Goal: Transaction & Acquisition: Register for event/course

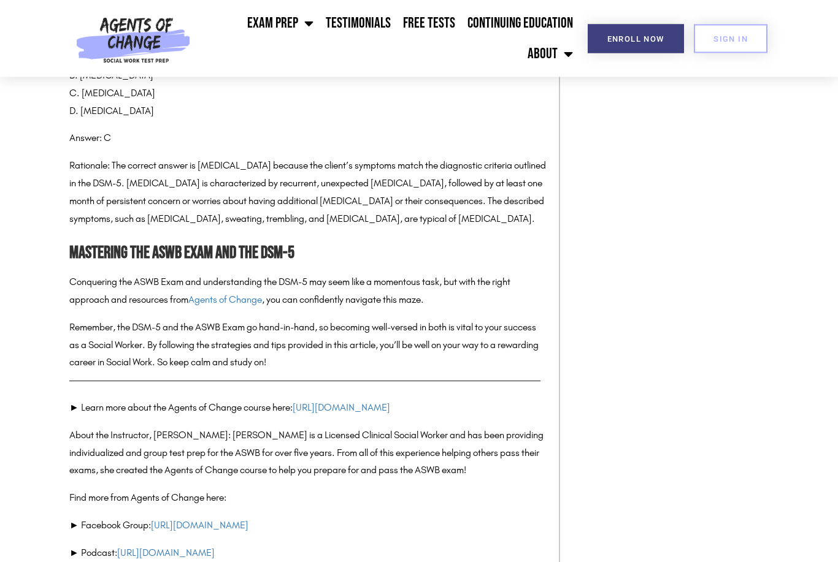
scroll to position [4433, 0]
click at [312, 402] on link "https://agentsofchangeprep.com" at bounding box center [342, 408] width 98 height 12
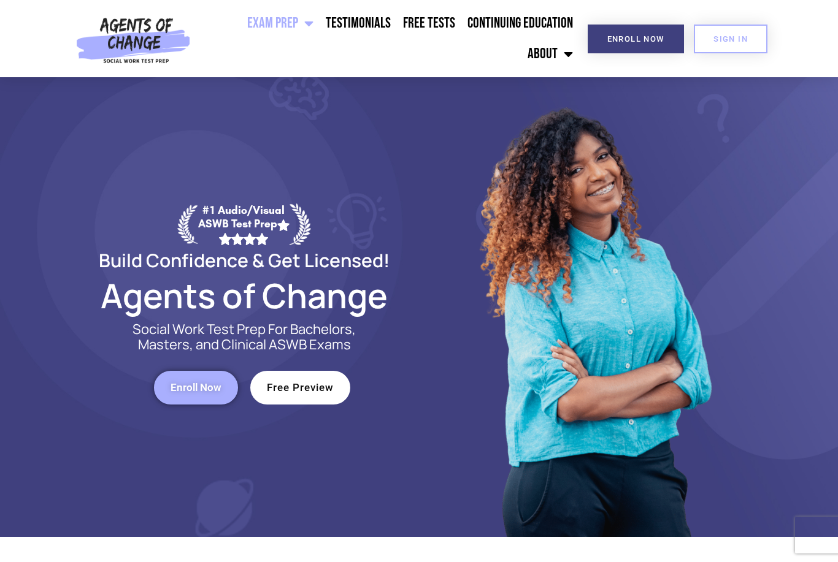
click at [191, 393] on span "Enroll Now" at bounding box center [196, 388] width 51 height 10
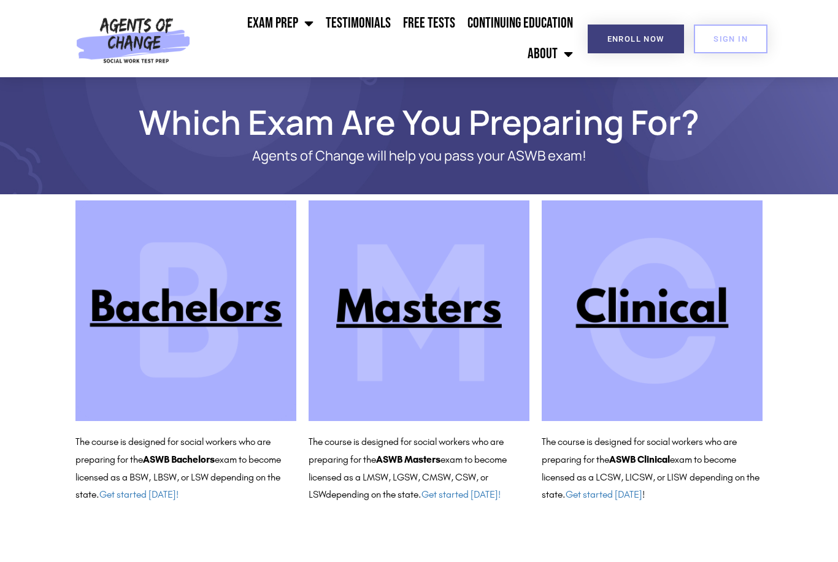
click at [637, 331] on img at bounding box center [652, 311] width 221 height 221
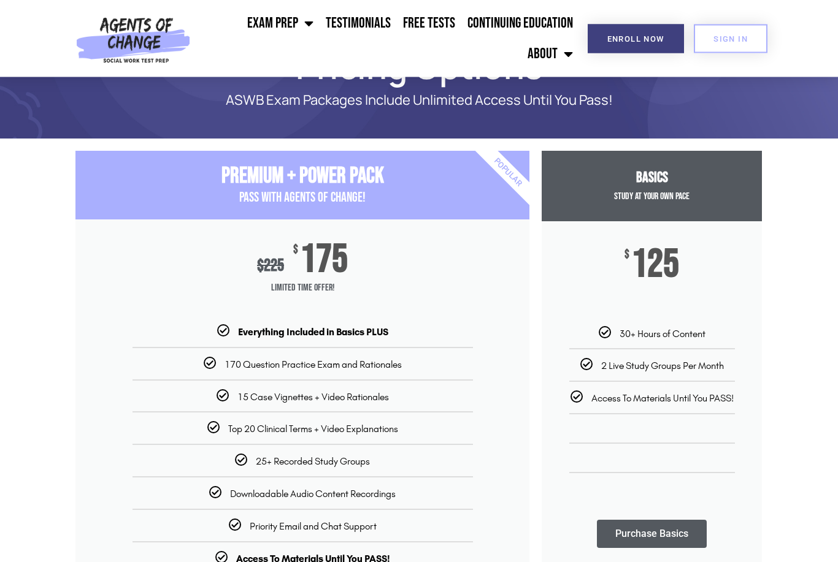
scroll to position [56, 0]
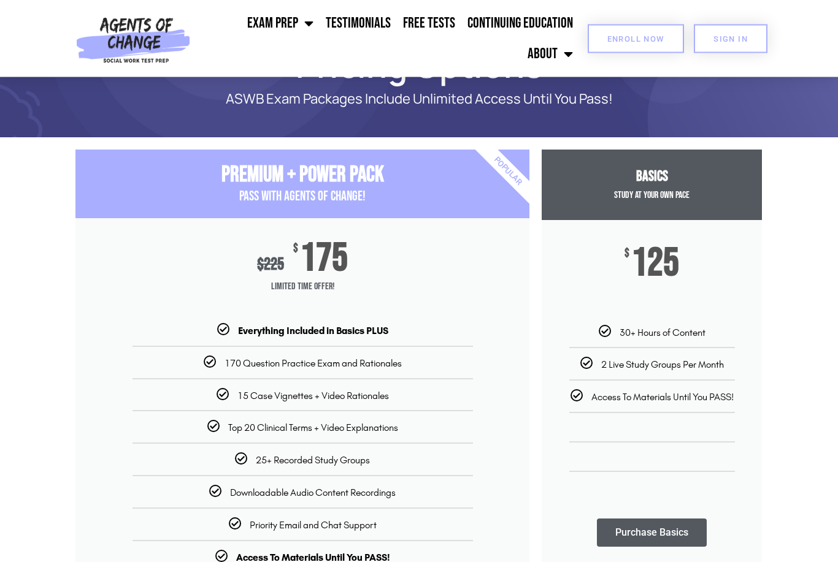
click at [639, 41] on span "Enroll Now" at bounding box center [635, 39] width 57 height 8
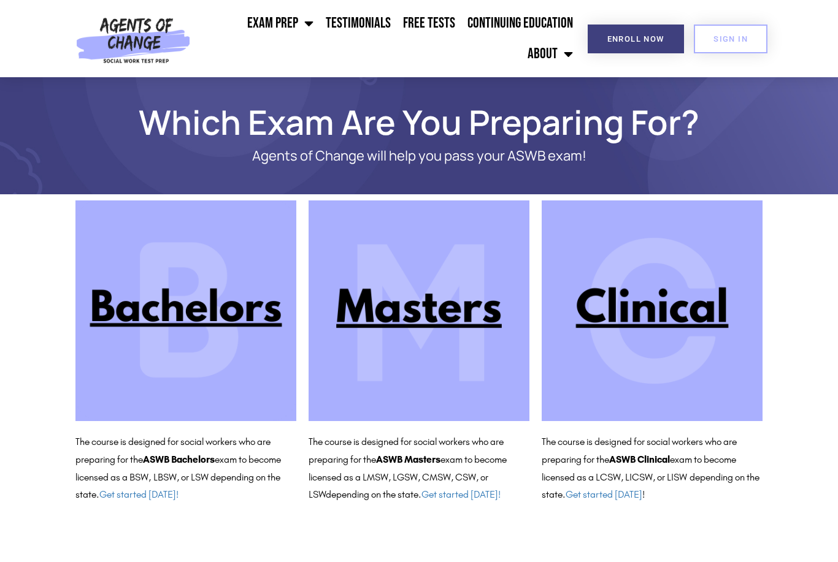
click at [715, 336] on img at bounding box center [652, 311] width 221 height 221
